Goal: Task Accomplishment & Management: Manage account settings

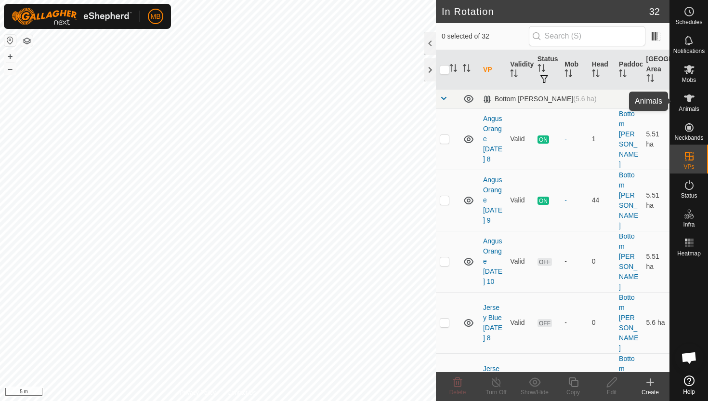
click at [691, 100] on icon at bounding box center [690, 99] width 12 height 12
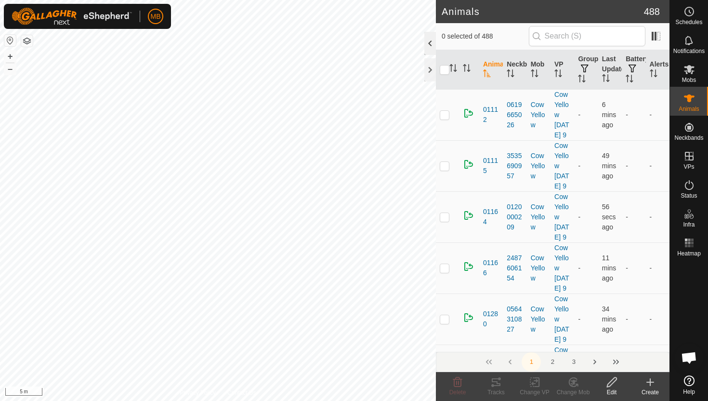
click at [431, 45] on div at bounding box center [430, 43] width 12 height 23
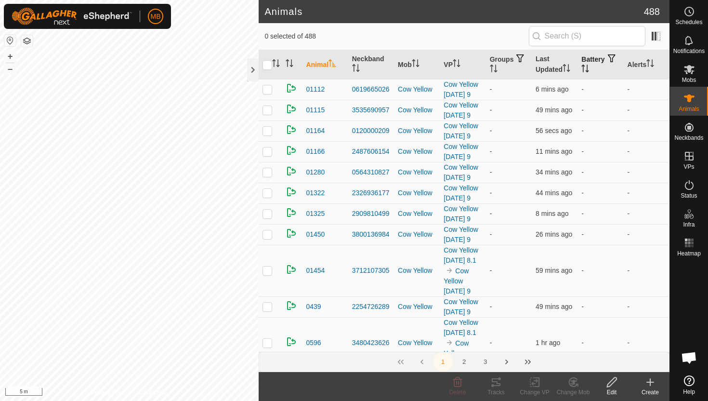
click at [589, 65] on icon "Activate to sort" at bounding box center [586, 69] width 8 height 8
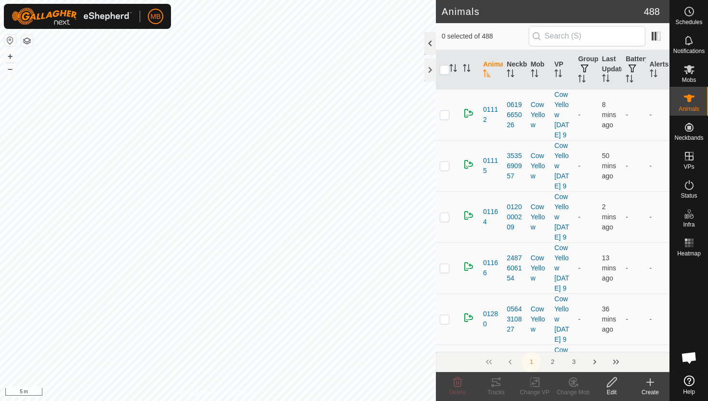
click at [431, 44] on div at bounding box center [430, 43] width 12 height 23
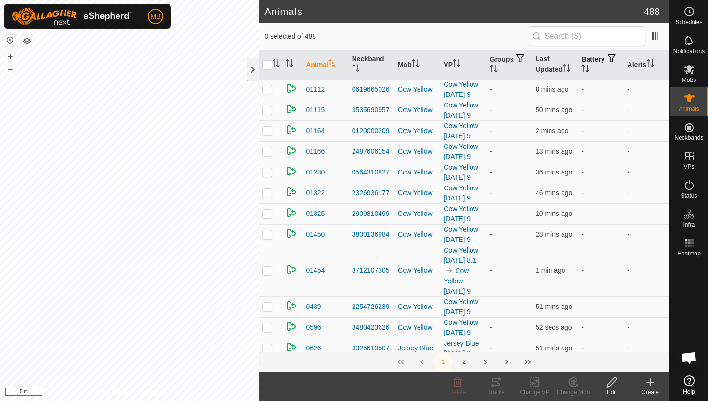
click at [589, 67] on icon "Activate to sort" at bounding box center [586, 69] width 8 height 8
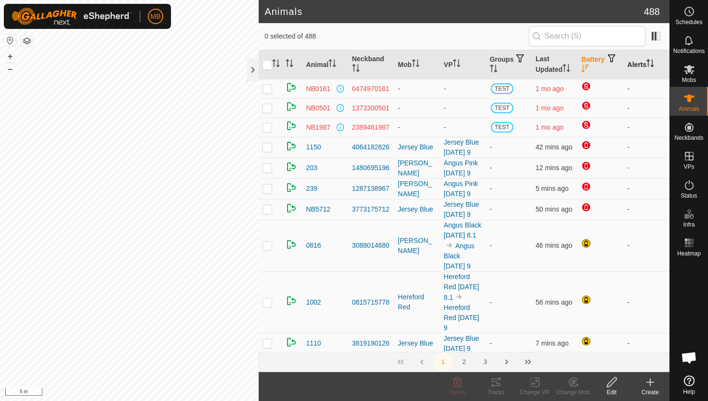
click at [652, 62] on icon "Activate to sort" at bounding box center [651, 63] width 8 height 8
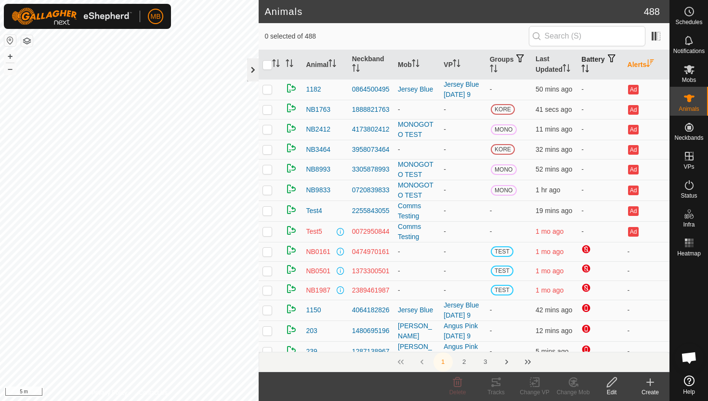
click at [250, 76] on div at bounding box center [253, 69] width 12 height 23
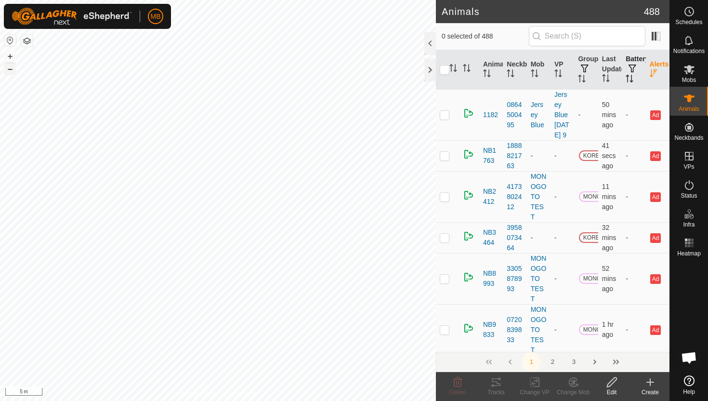
click at [14, 68] on button "–" at bounding box center [10, 69] width 12 height 12
click at [12, 73] on button "–" at bounding box center [10, 69] width 12 height 12
click at [428, 45] on div at bounding box center [430, 43] width 12 height 23
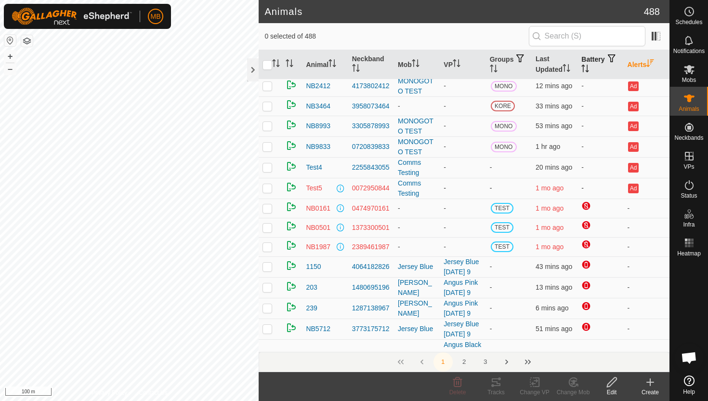
scroll to position [47, 0]
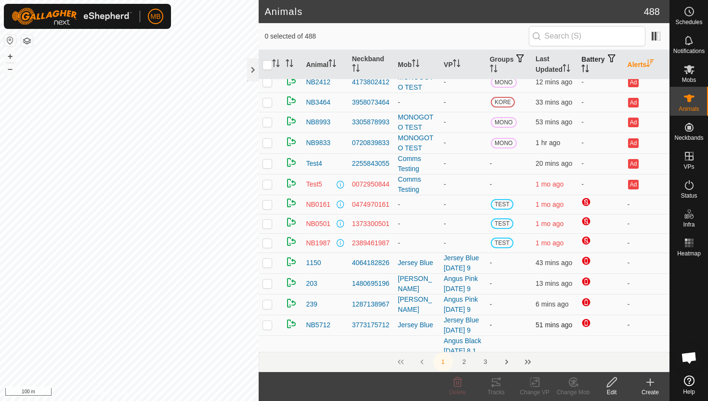
click at [269, 324] on p-checkbox at bounding box center [268, 325] width 10 height 8
checkbox input "false"
click at [251, 73] on div at bounding box center [253, 69] width 12 height 23
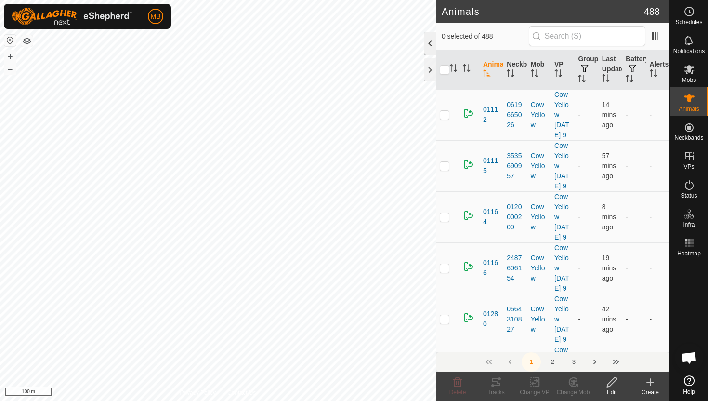
click at [425, 40] on div at bounding box center [430, 43] width 12 height 23
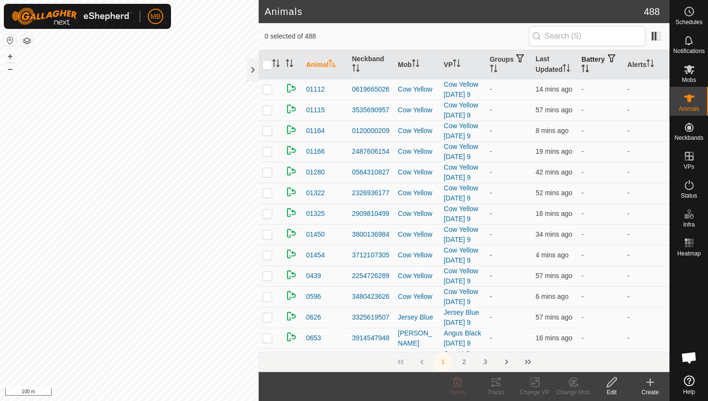
click at [589, 68] on icon "Activate to sort" at bounding box center [586, 69] width 8 height 8
click at [589, 68] on icon "Activate to sort" at bounding box center [585, 69] width 7 height 8
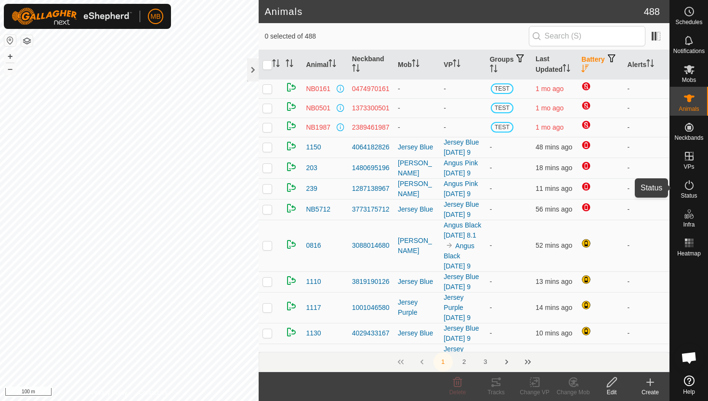
click at [689, 185] on icon at bounding box center [690, 185] width 12 height 12
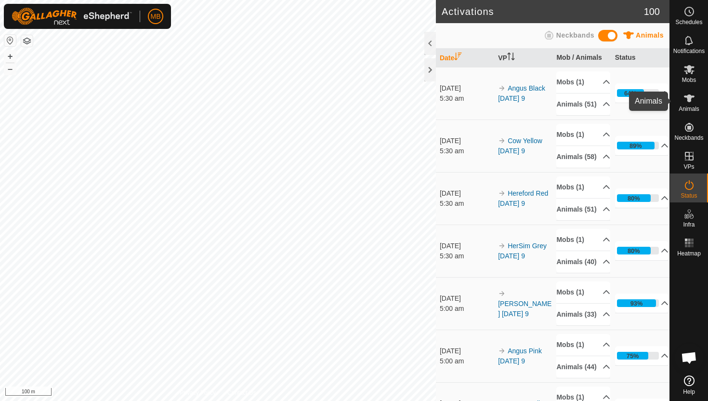
click at [691, 98] on icon at bounding box center [689, 98] width 11 height 8
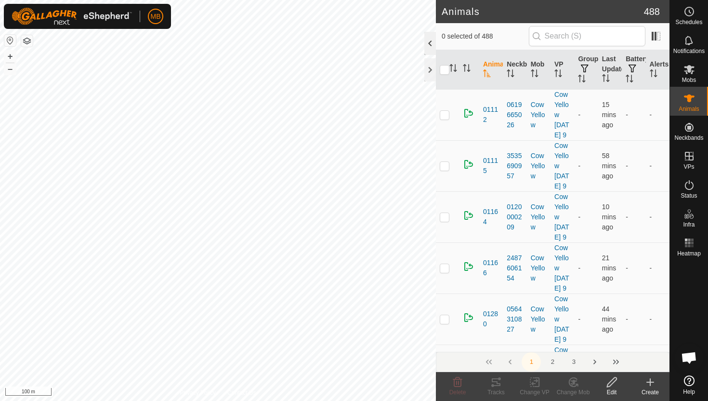
click at [429, 39] on div at bounding box center [430, 43] width 12 height 23
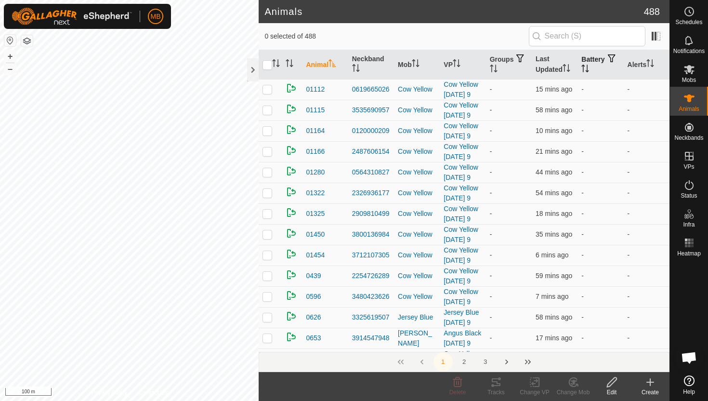
click at [589, 66] on icon "Activate to sort" at bounding box center [586, 69] width 8 height 8
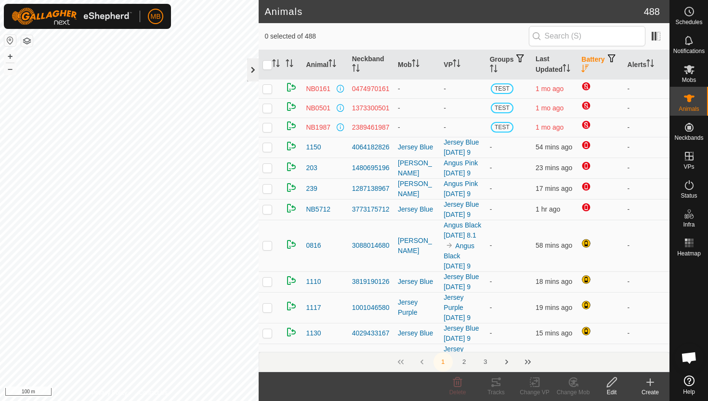
click at [253, 70] on div at bounding box center [253, 69] width 12 height 23
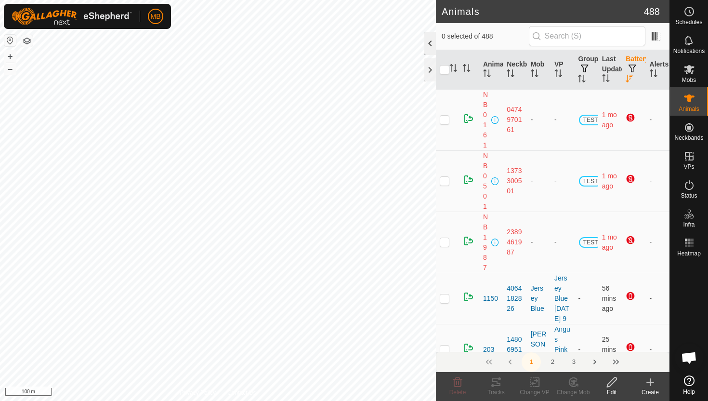
click at [427, 40] on div at bounding box center [430, 43] width 12 height 23
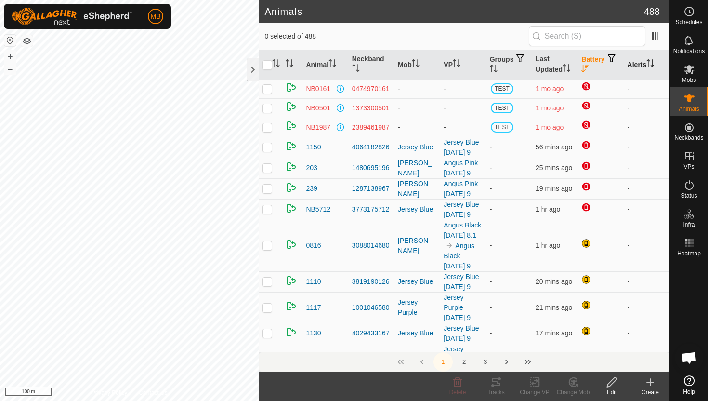
click at [652, 63] on icon "Activate to sort" at bounding box center [651, 63] width 8 height 8
click at [652, 63] on icon "Activate to sort" at bounding box center [650, 63] width 7 height 8
